Goal: Task Accomplishment & Management: Use online tool/utility

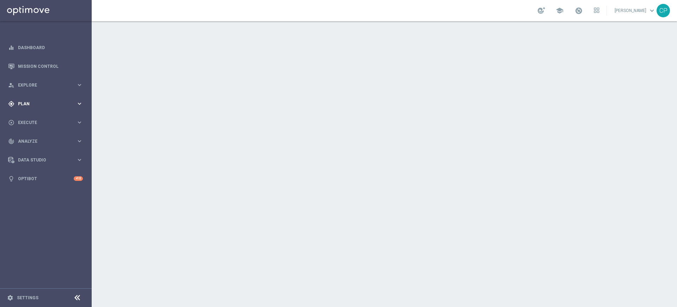
click at [66, 98] on div "gps_fixed Plan keyboard_arrow_right" at bounding box center [45, 103] width 91 height 19
click at [39, 118] on link "Target Groups" at bounding box center [45, 118] width 55 height 6
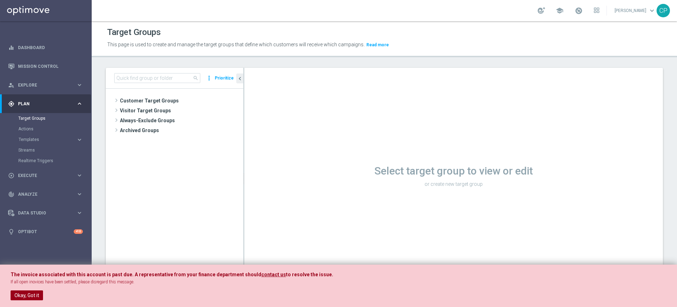
click at [27, 294] on button "Okay, Got it" at bounding box center [27, 295] width 32 height 10
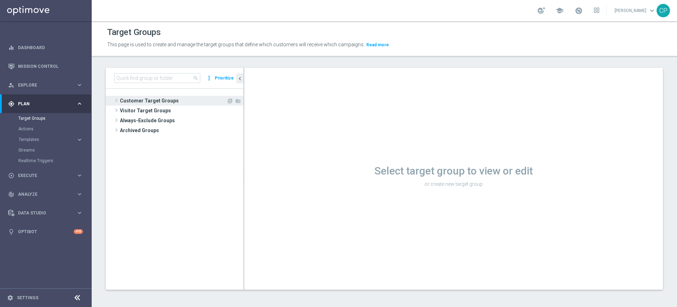
click at [156, 97] on span "Customer Target Groups" at bounding box center [173, 101] width 107 height 10
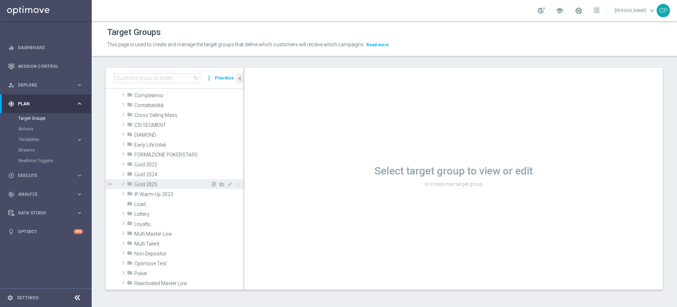
scroll to position [79, 0]
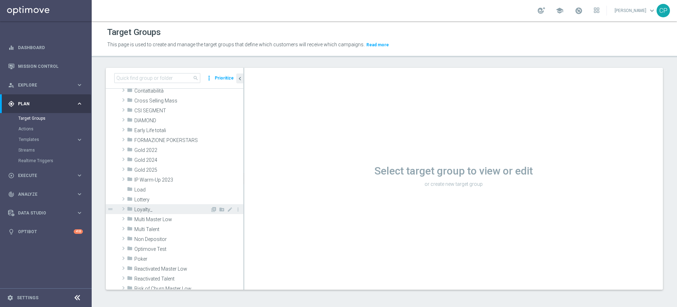
click at [159, 207] on span "Loyalty_" at bounding box center [172, 209] width 76 height 6
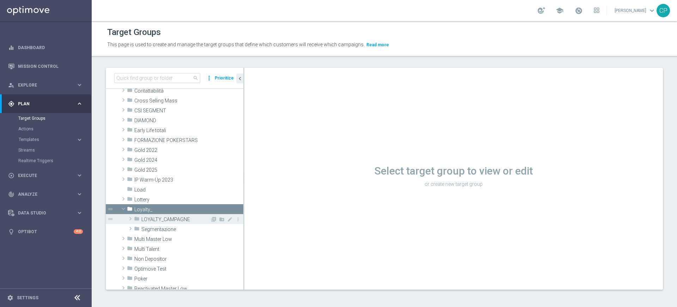
click at [152, 216] on span "LOYALTY_CAMPAGNE" at bounding box center [175, 219] width 69 height 6
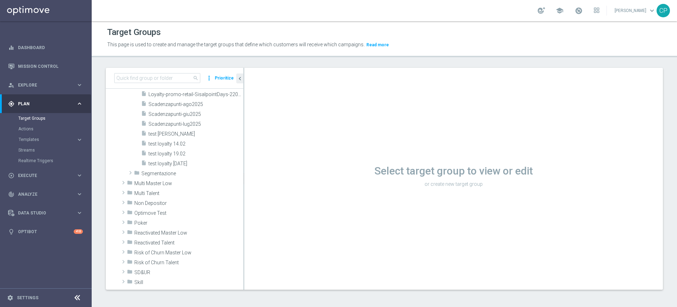
scroll to position [322, 0]
click at [170, 75] on input at bounding box center [157, 78] width 86 height 10
type input "vips"
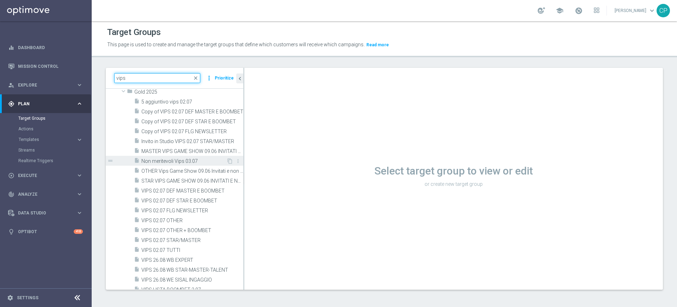
scroll to position [891, 0]
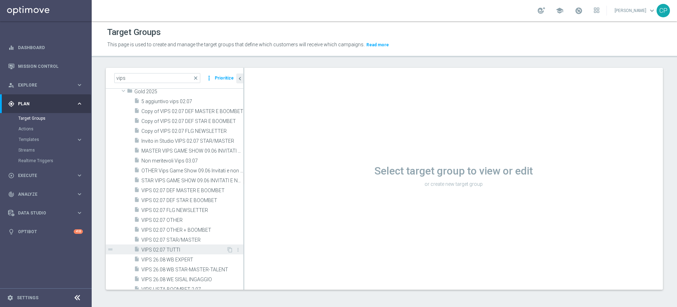
click at [163, 247] on span "VIPS 02.07 TUTTI" at bounding box center [183, 250] width 85 height 6
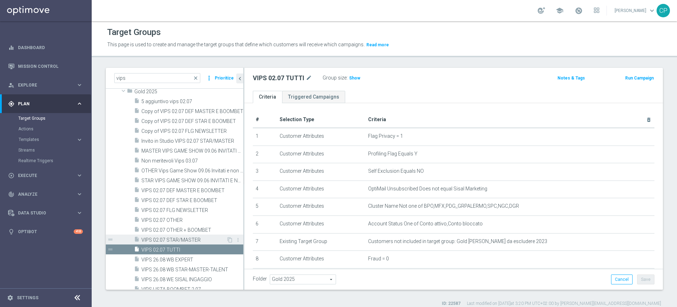
click at [179, 237] on span "VIPS 02.07 STAR/MASTER" at bounding box center [183, 240] width 85 height 6
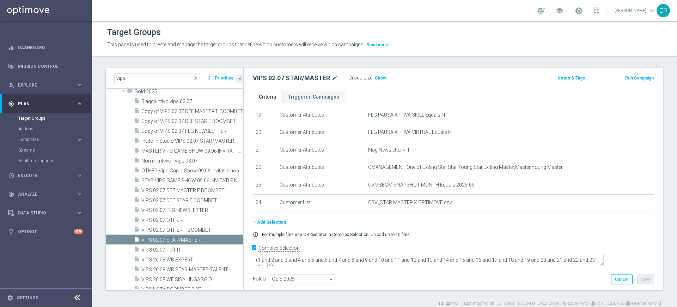
scroll to position [337, 0]
drag, startPoint x: 371, startPoint y: 173, endPoint x: 391, endPoint y: 173, distance: 20.1
click at [391, 170] on span "CMANAGEMENT One of Exiting Star,Star,Young Star,Exiting Master,Master,Young Mas…" at bounding box center [498, 167] width 261 height 6
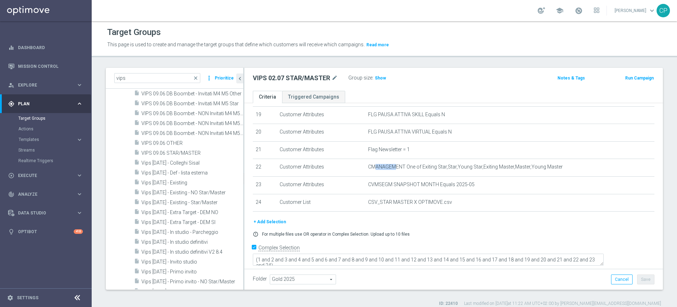
scroll to position [459, 0]
click at [185, 151] on span "VIPS 09.06 STAR/MASTER" at bounding box center [183, 154] width 85 height 6
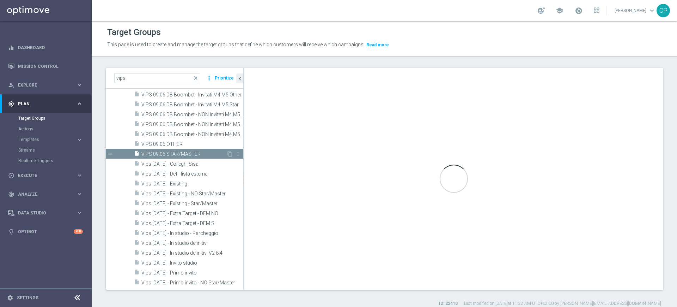
type textarea "(1 and 2 and 3 and 4 and 5 and 6 and 7 and 8 and 9 and 10 and 11 and 12 and 13 …"
type input "Gold 2024"
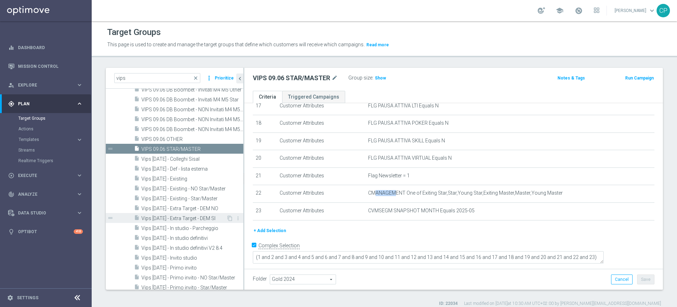
scroll to position [464, 0]
click at [186, 138] on span "VIPS 09.06 OTHER" at bounding box center [183, 139] width 85 height 6
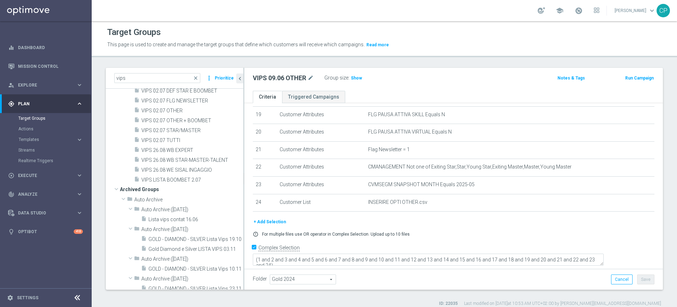
scroll to position [1000, 0]
click at [171, 159] on span "VIPS 26.08 WB STAR-MASTER-TALENT" at bounding box center [184, 160] width 86 height 6
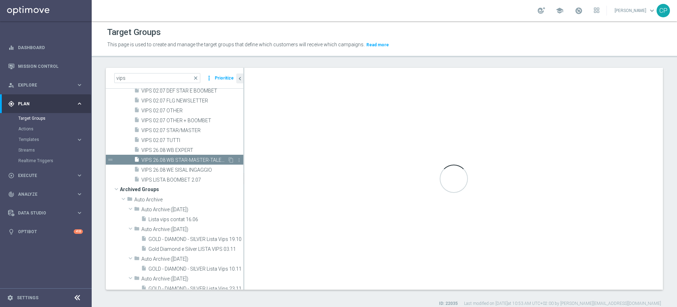
type textarea "(1 and 2 and 3 and 4 and 5 and 6 and 7 and 8 and 9 and 10 and 11 and 12 and 13)"
type input "Gold 2025"
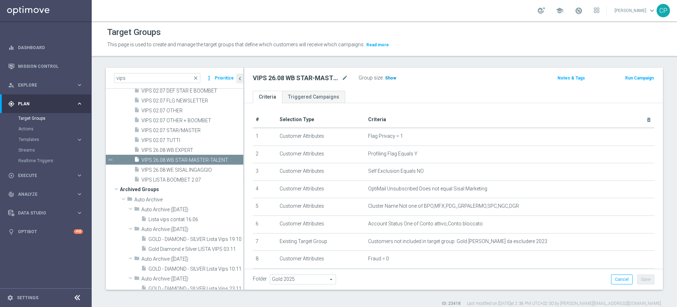
click at [388, 80] on span "Show" at bounding box center [390, 78] width 11 height 5
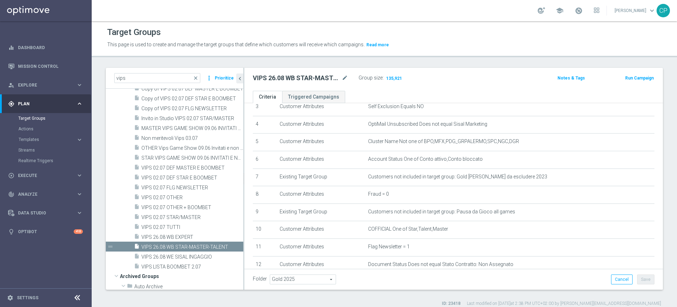
scroll to position [913, 0]
click at [185, 197] on span "VIPS 02.07 OTHER" at bounding box center [183, 198] width 85 height 6
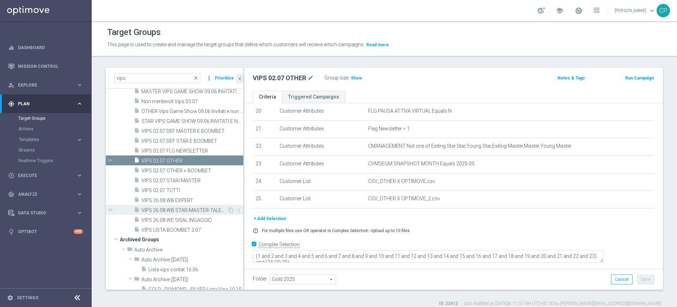
scroll to position [950, 0]
click at [173, 201] on span "VIPS 26.08 WB EXPERT" at bounding box center [183, 200] width 85 height 6
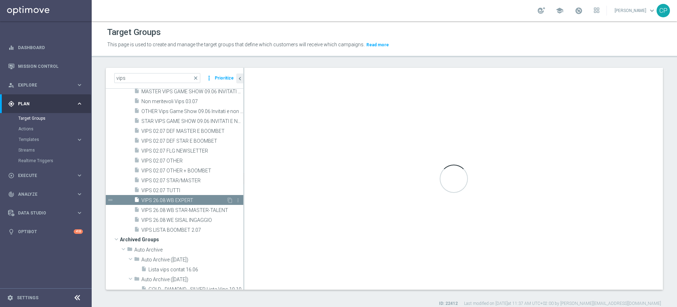
type textarea "(1 and 2 and 3 and 4 and 5 and 6 and 7 and 8 and 9 and 10 and 11 and 12 and 13 …"
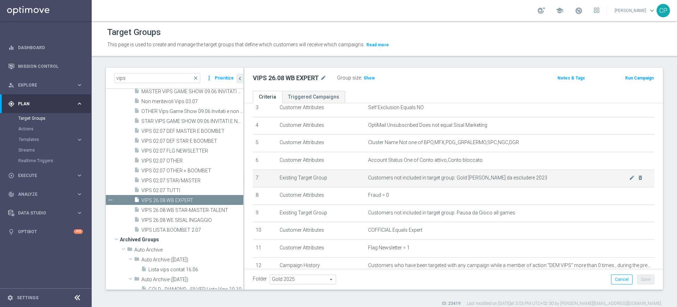
scroll to position [61, 0]
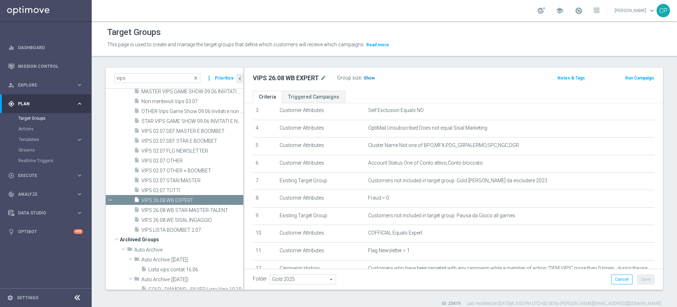
click at [369, 77] on span "Show" at bounding box center [369, 78] width 11 height 5
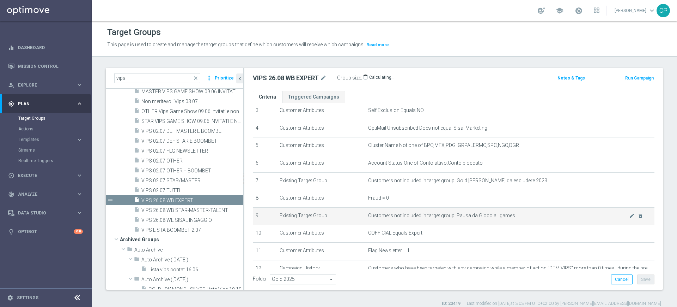
scroll to position [179, 0]
